Goal: Information Seeking & Learning: Stay updated

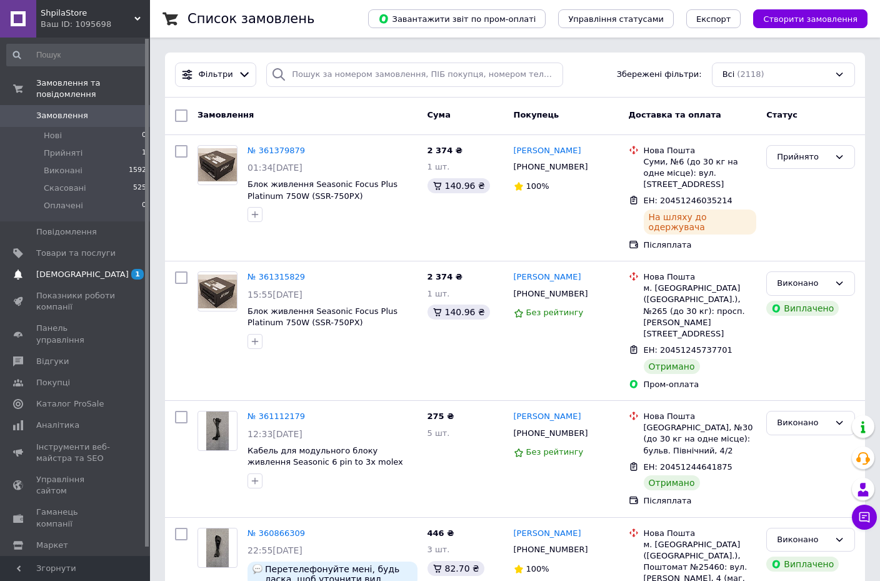
click at [57, 269] on span "[DEMOGRAPHIC_DATA]" at bounding box center [82, 274] width 93 height 11
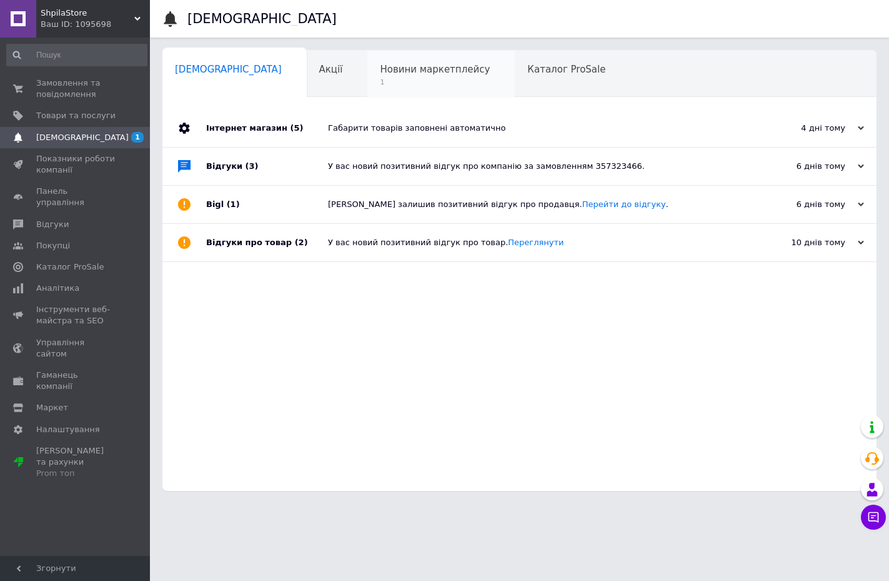
click at [380, 82] on span "1" at bounding box center [435, 82] width 110 height 9
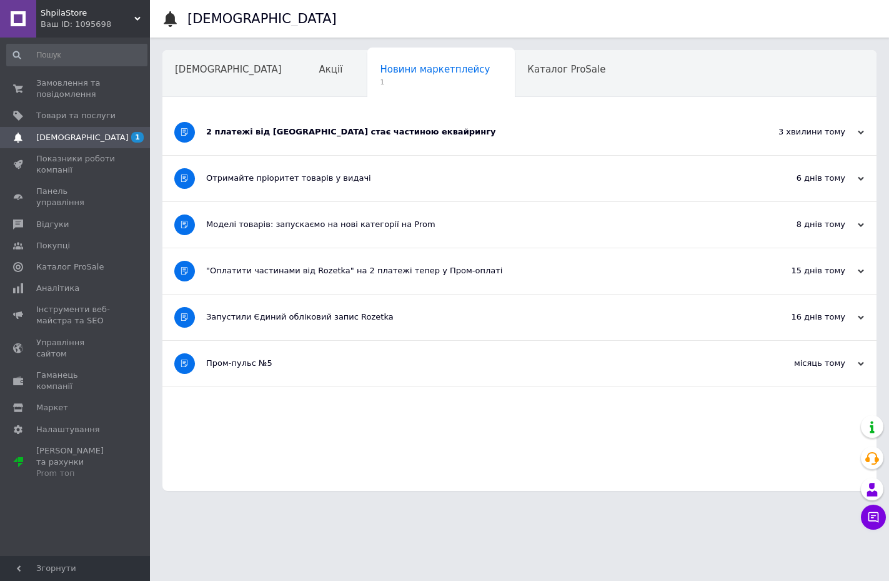
click at [334, 136] on div "2 платежі від [GEOGRAPHIC_DATA] стає частиною еквайрингу" at bounding box center [472, 131] width 533 height 11
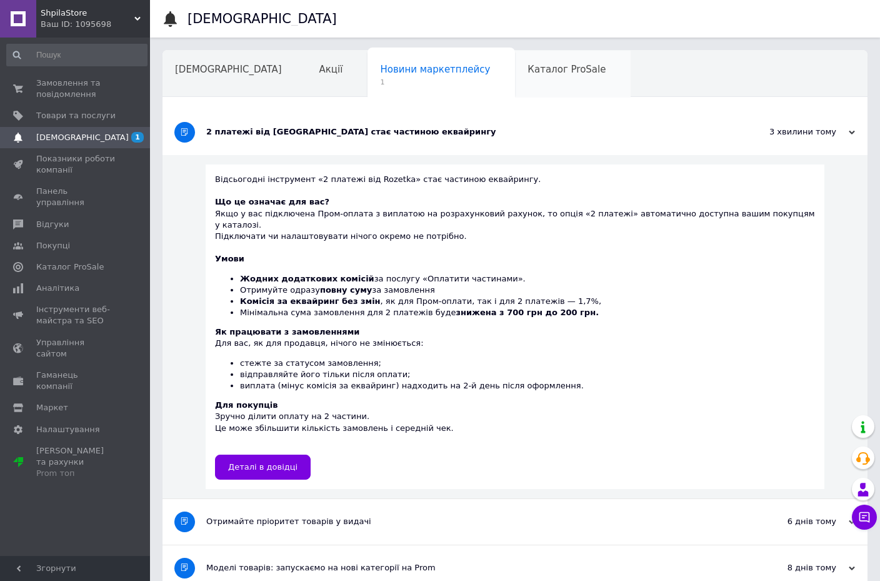
click at [528, 64] on span "Каталог ProSale" at bounding box center [567, 69] width 78 height 11
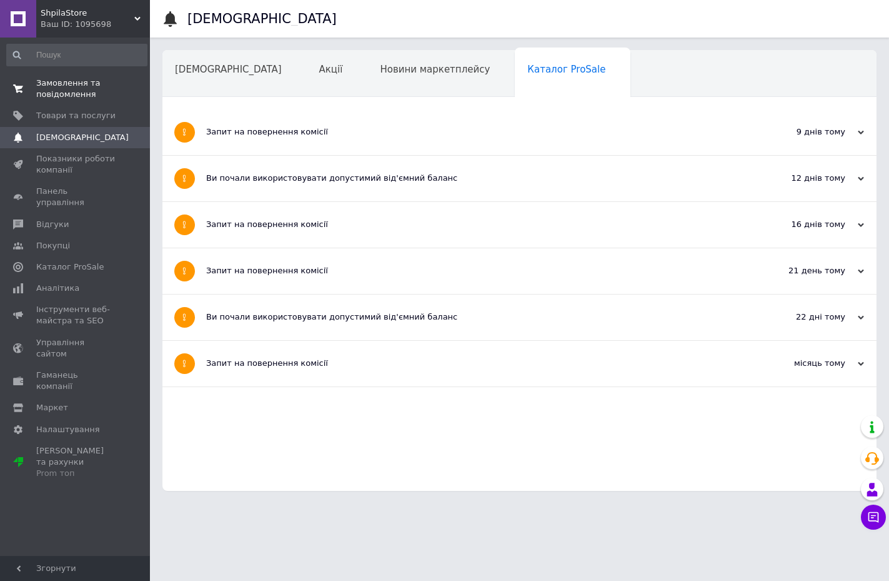
click at [68, 89] on span "Замовлення та повідомлення" at bounding box center [75, 89] width 79 height 23
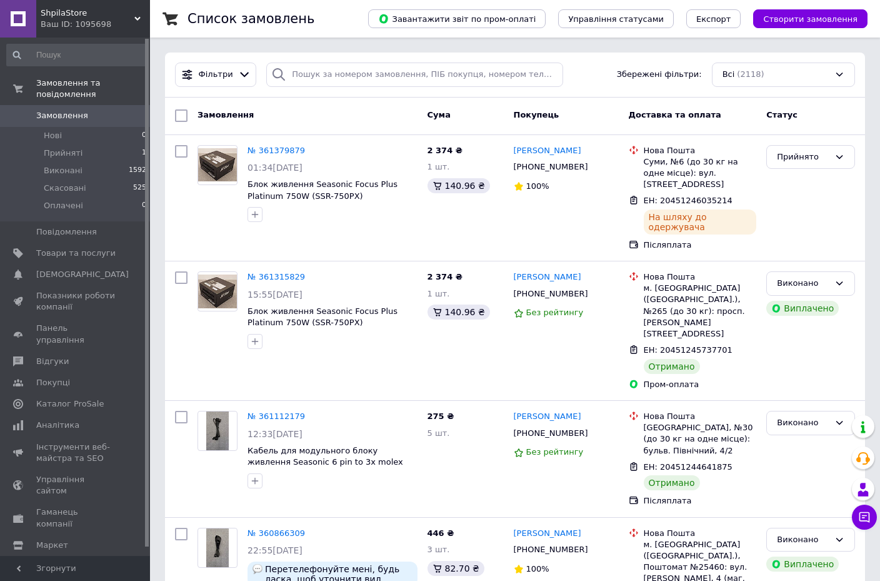
click at [0, 73] on link "Замовлення та повідомлення" at bounding box center [77, 89] width 154 height 33
